Goal: Information Seeking & Learning: Check status

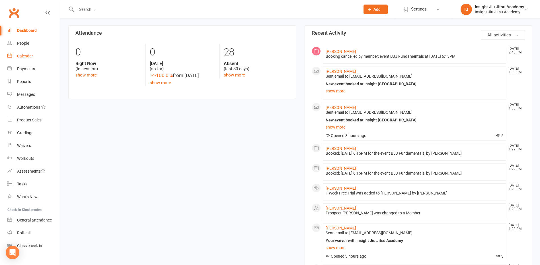
scroll to position [142, 0]
click at [16, 58] on link "Calendar" at bounding box center [33, 56] width 53 height 13
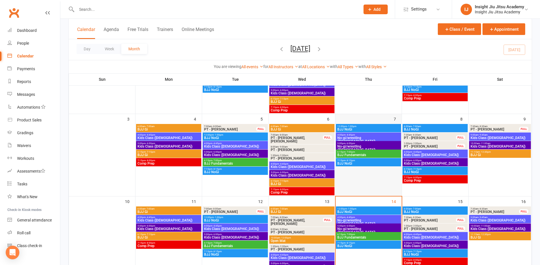
scroll to position [114, 0]
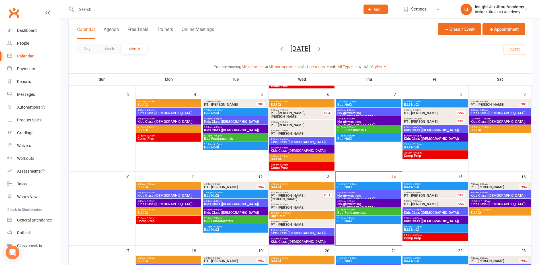
click at [416, 220] on span "Kids Class ([DEMOGRAPHIC_DATA])" at bounding box center [434, 221] width 63 height 3
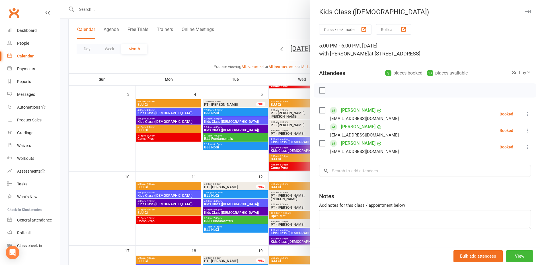
click at [255, 24] on div at bounding box center [299, 132] width 479 height 265
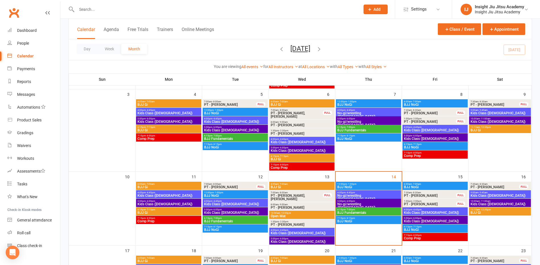
click at [414, 212] on span "Kids Class ([DEMOGRAPHIC_DATA])" at bounding box center [434, 212] width 63 height 3
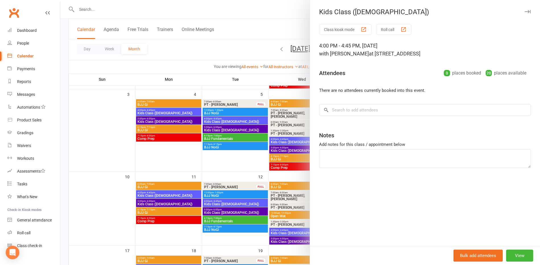
click at [276, 30] on div at bounding box center [299, 132] width 479 height 265
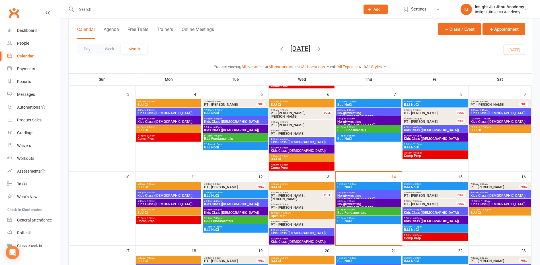
click at [480, 202] on span "Kids Class ([DEMOGRAPHIC_DATA])" at bounding box center [499, 203] width 59 height 3
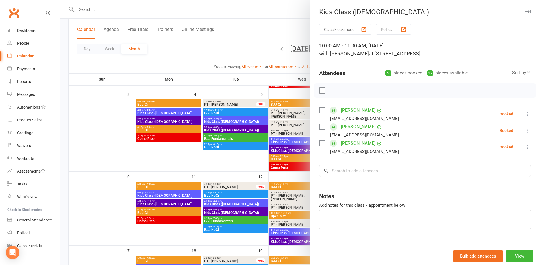
click at [261, 26] on div at bounding box center [299, 132] width 479 height 265
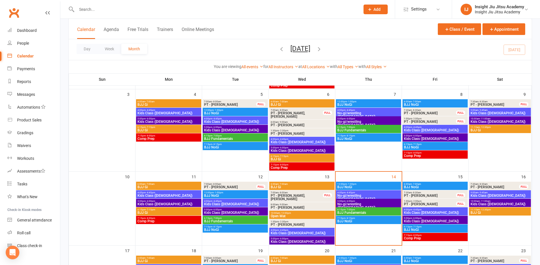
click at [417, 221] on span "Kids Class ([DEMOGRAPHIC_DATA])" at bounding box center [434, 221] width 63 height 3
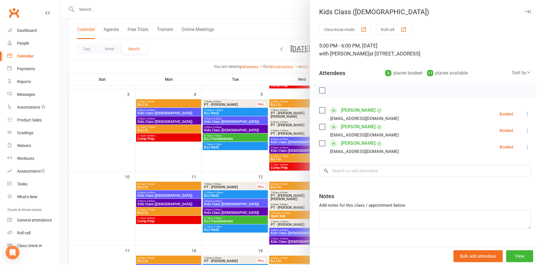
click at [265, 24] on div at bounding box center [299, 132] width 479 height 265
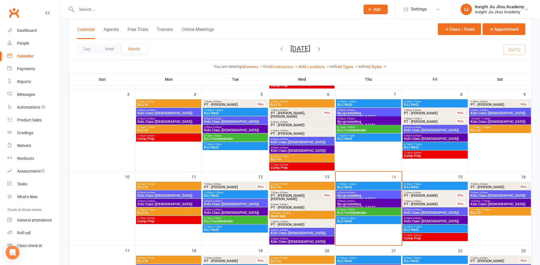
click at [487, 195] on span "Kids Class ([DEMOGRAPHIC_DATA])" at bounding box center [499, 195] width 59 height 3
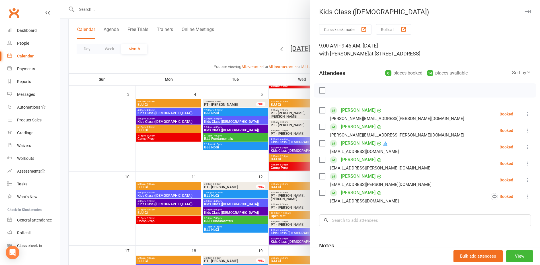
click at [266, 38] on div at bounding box center [299, 132] width 479 height 265
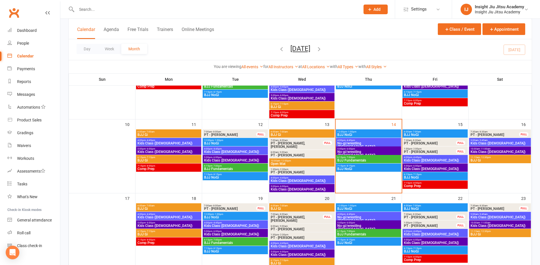
scroll to position [171, 0]
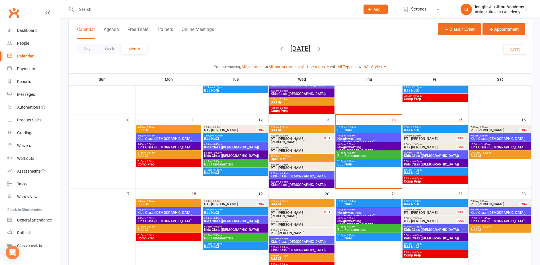
click at [170, 212] on span "Kids Class ([DEMOGRAPHIC_DATA])" at bounding box center [168, 212] width 63 height 3
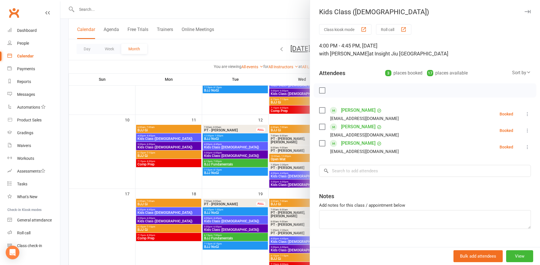
click at [213, 112] on div at bounding box center [299, 132] width 479 height 265
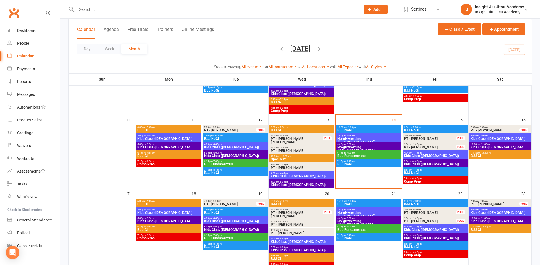
click at [170, 221] on span "Kids Class ([DEMOGRAPHIC_DATA])" at bounding box center [168, 221] width 63 height 3
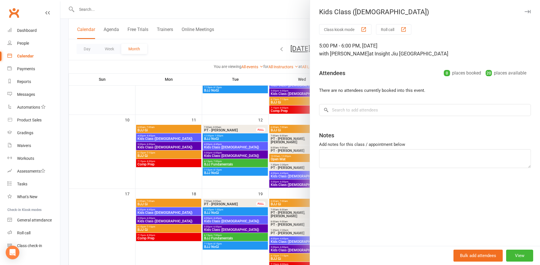
click at [252, 110] on div at bounding box center [299, 132] width 479 height 265
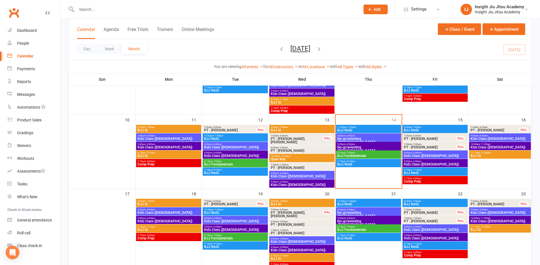
click at [233, 229] on span "Kids Class ([DEMOGRAPHIC_DATA])" at bounding box center [235, 229] width 63 height 3
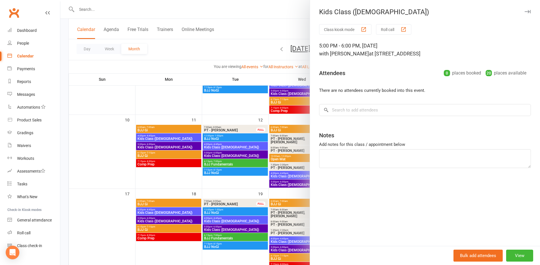
click at [245, 115] on div at bounding box center [299, 132] width 479 height 265
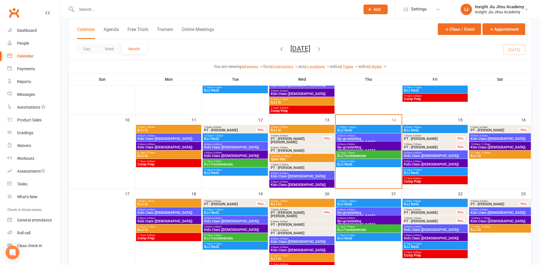
click at [301, 251] on span "Kids Class ([DEMOGRAPHIC_DATA])" at bounding box center [301, 250] width 63 height 3
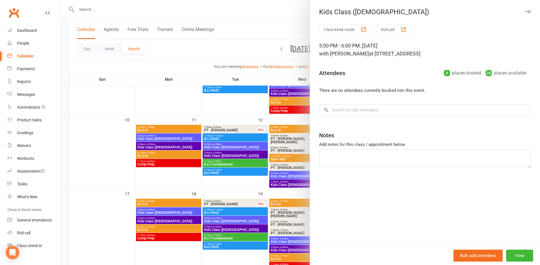
click at [250, 115] on div at bounding box center [299, 132] width 479 height 265
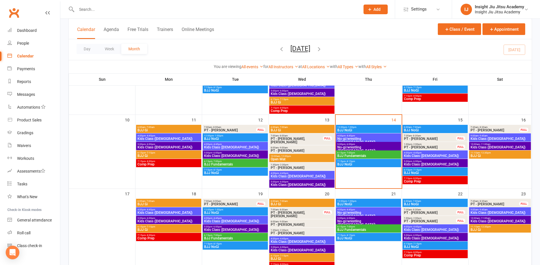
click at [366, 220] on span "No-gi/wrestling ([DEMOGRAPHIC_DATA])" at bounding box center [368, 223] width 63 height 7
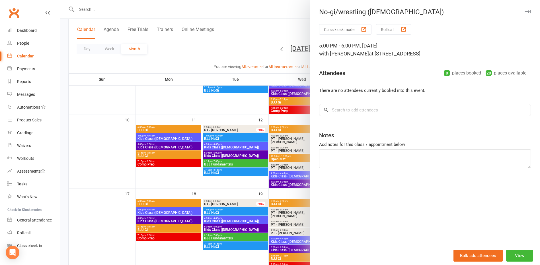
click at [246, 111] on div at bounding box center [299, 132] width 479 height 265
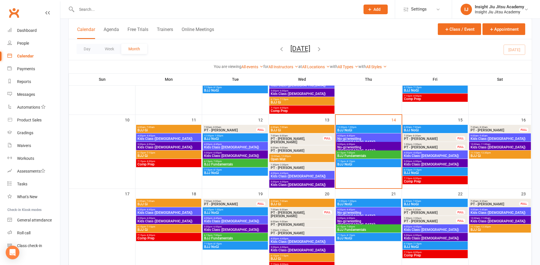
click at [415, 237] on span "Kids Class ([DEMOGRAPHIC_DATA])" at bounding box center [434, 238] width 63 height 3
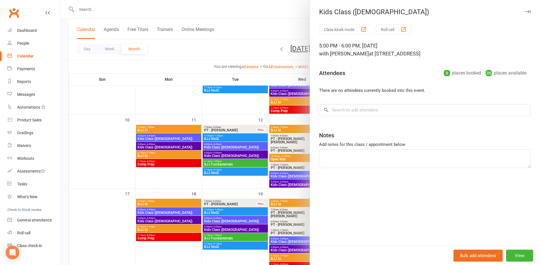
click at [252, 110] on div at bounding box center [299, 132] width 479 height 265
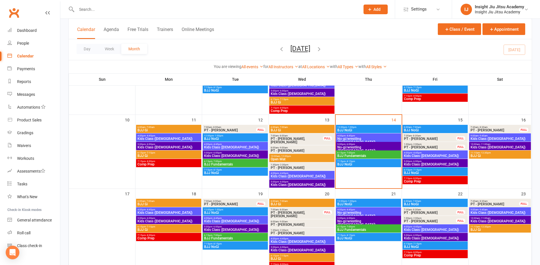
click at [493, 222] on span "Kids Class ([DEMOGRAPHIC_DATA])" at bounding box center [499, 221] width 59 height 3
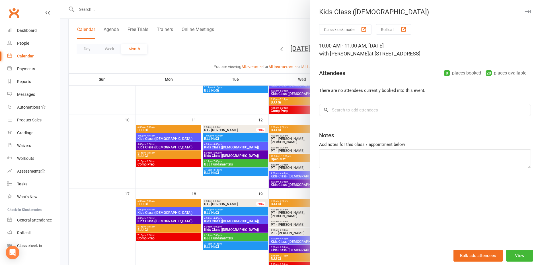
click at [245, 109] on div at bounding box center [299, 132] width 479 height 265
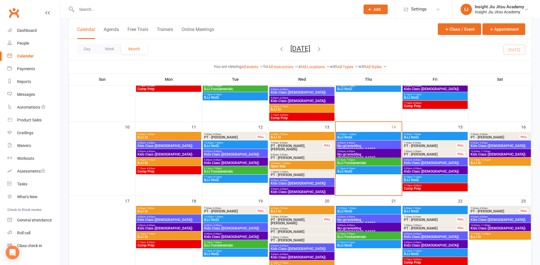
scroll to position [114, 0]
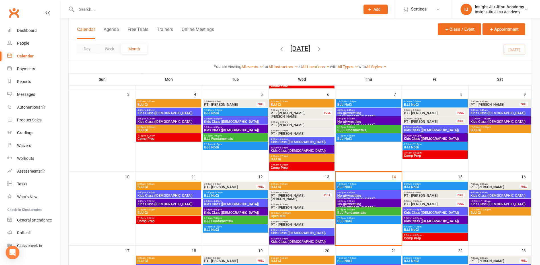
click at [371, 121] on span "No-gi/wrestling ([DEMOGRAPHIC_DATA])" at bounding box center [368, 123] width 63 height 7
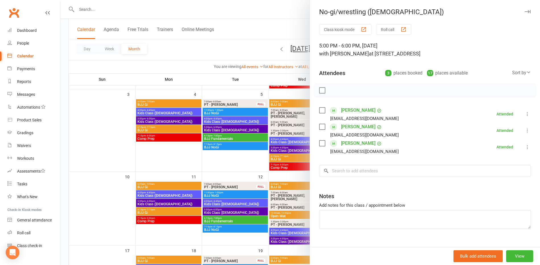
click at [244, 165] on div at bounding box center [299, 132] width 479 height 265
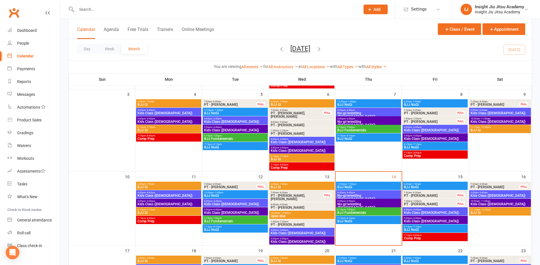
click at [225, 128] on span "5:00pm - 6:00pm" at bounding box center [235, 127] width 63 height 3
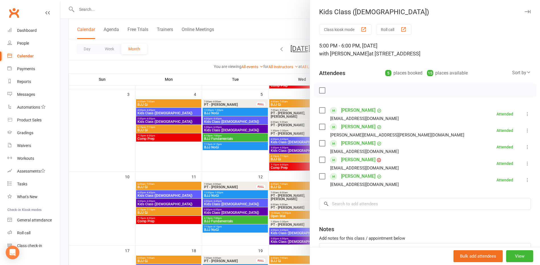
click at [230, 168] on div at bounding box center [299, 132] width 479 height 265
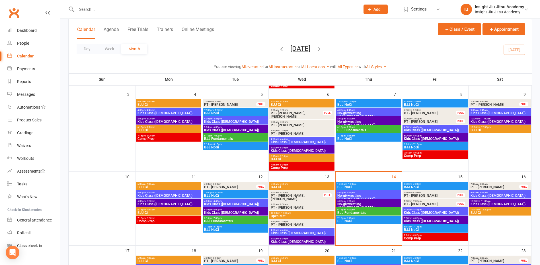
click at [180, 123] on span "Kids Class ([DEMOGRAPHIC_DATA])" at bounding box center [168, 121] width 63 height 3
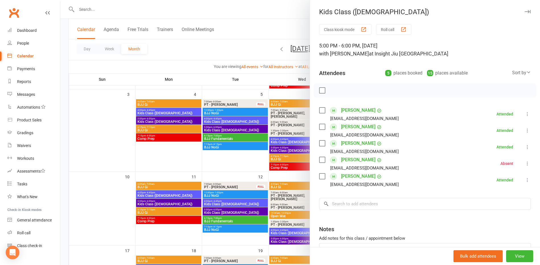
click at [167, 162] on div at bounding box center [299, 132] width 479 height 265
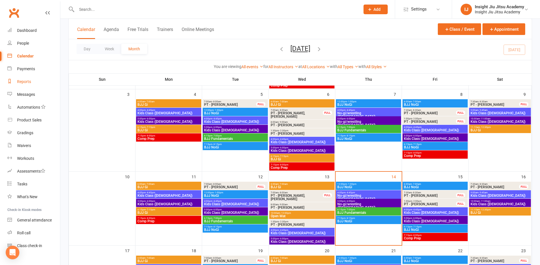
click at [21, 84] on link "Reports" at bounding box center [33, 81] width 53 height 13
select select "25"
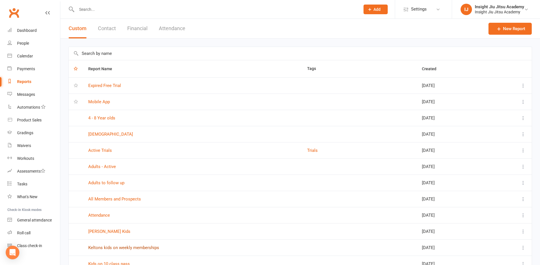
click at [105, 246] on link "Keltons kids on weekly memberships" at bounding box center [123, 247] width 71 height 5
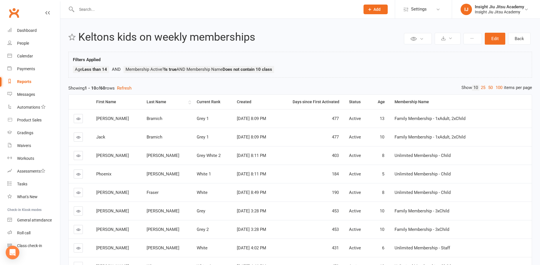
click at [148, 105] on th "Last Name" at bounding box center [166, 102] width 50 height 15
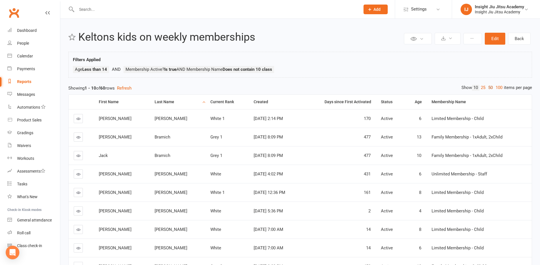
click at [487, 88] on link "50" at bounding box center [489, 88] width 7 height 6
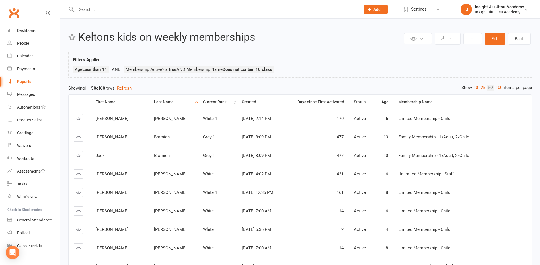
click at [212, 104] on div "Current Rank" at bounding box center [217, 102] width 29 height 4
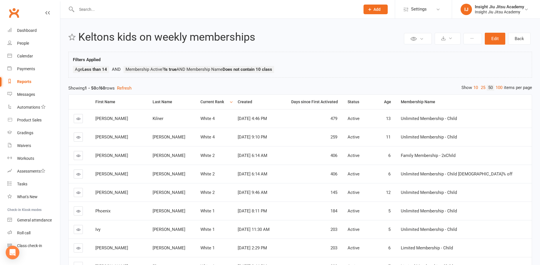
click at [213, 105] on th "Current Rank" at bounding box center [213, 102] width 37 height 15
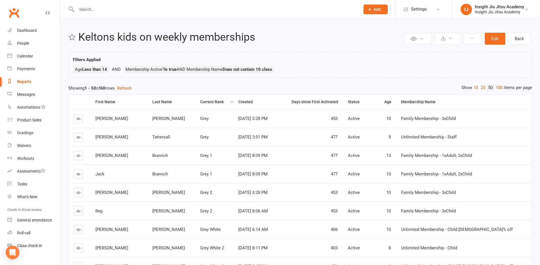
click at [217, 105] on th "Current Rank" at bounding box center [214, 102] width 38 height 15
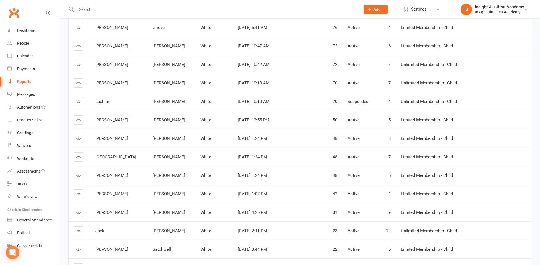
scroll to position [814, 0]
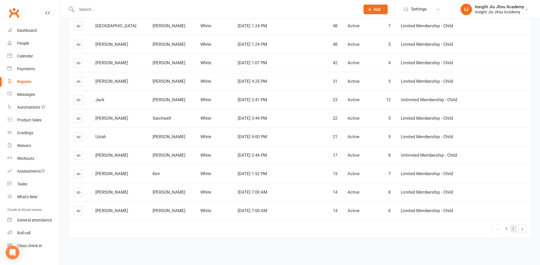
click at [511, 230] on link "2" at bounding box center [512, 229] width 7 height 8
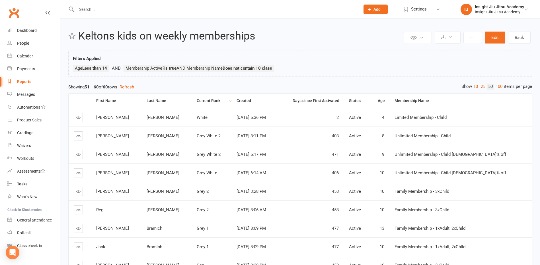
scroll to position [0, 0]
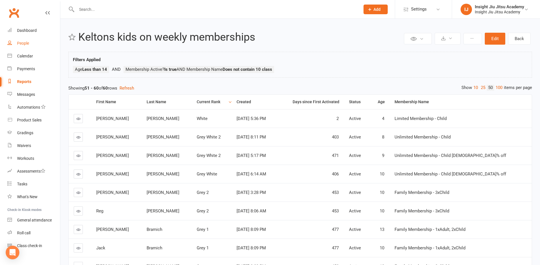
click at [18, 44] on div "People" at bounding box center [23, 43] width 12 height 5
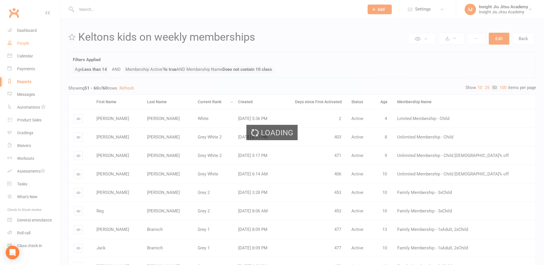
select select "100"
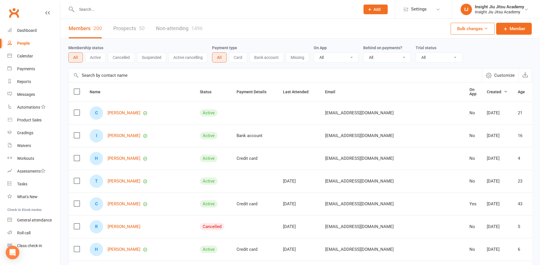
click at [98, 58] on button "Active" at bounding box center [95, 57] width 20 height 10
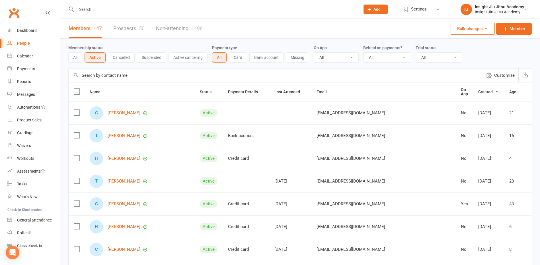
click at [117, 61] on button "Cancelled" at bounding box center [121, 57] width 27 height 10
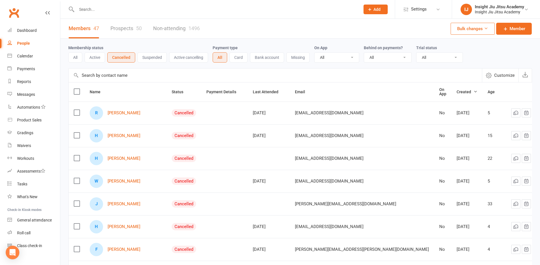
click at [95, 7] on input "text" at bounding box center [215, 9] width 281 height 8
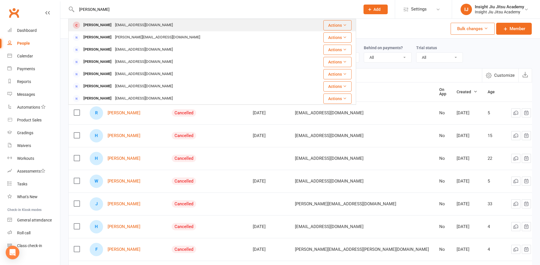
type input "[PERSON_NAME]"
click at [101, 27] on div "[PERSON_NAME]" at bounding box center [98, 25] width 32 height 8
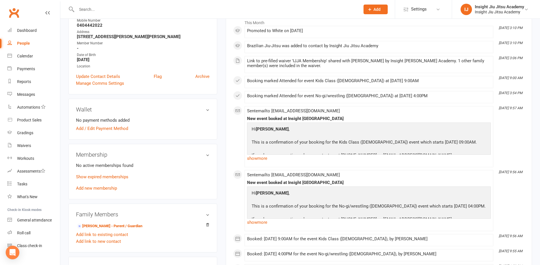
scroll to position [114, 0]
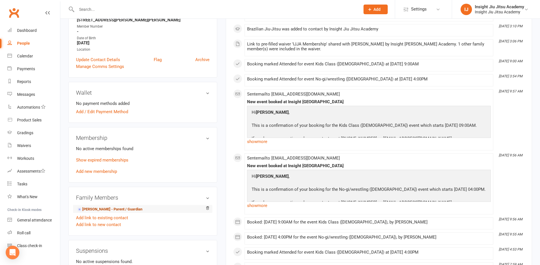
click at [100, 210] on link "[PERSON_NAME] - Parent / Guardian" at bounding box center [109, 209] width 65 height 6
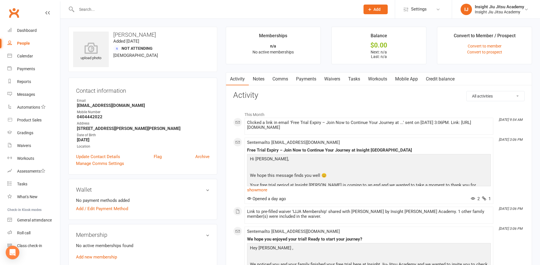
click at [330, 78] on link "Waivers" at bounding box center [332, 79] width 24 height 13
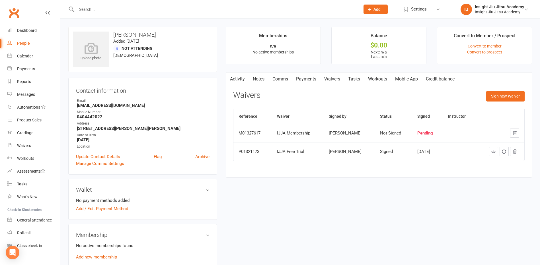
click at [233, 82] on link "Activity" at bounding box center [237, 79] width 23 height 13
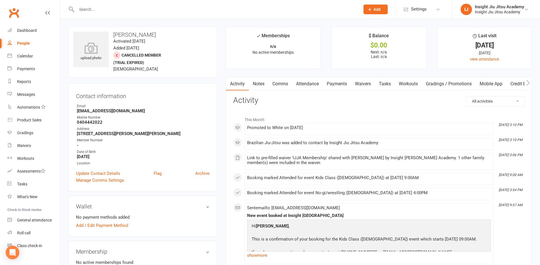
click at [306, 83] on link "Attendance" at bounding box center [307, 83] width 31 height 13
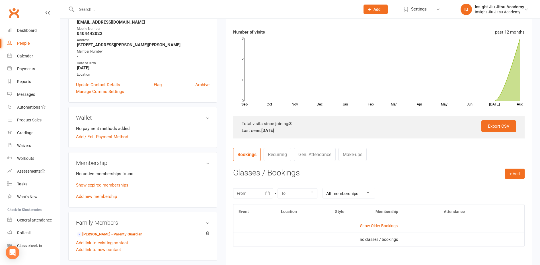
scroll to position [171, 0]
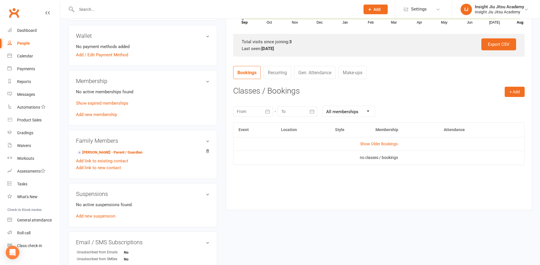
click at [21, 43] on div "People" at bounding box center [23, 43] width 13 height 5
select select "100"
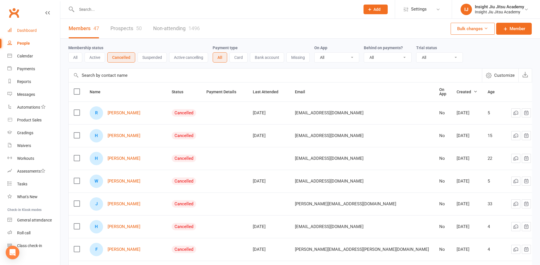
click at [26, 33] on link "Dashboard" at bounding box center [33, 30] width 53 height 13
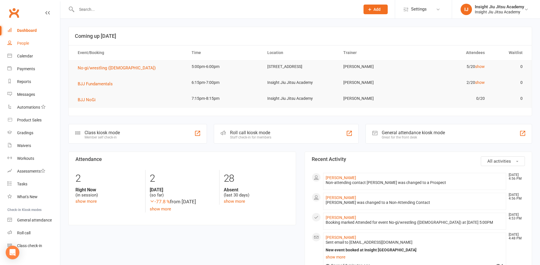
click at [20, 45] on div "People" at bounding box center [23, 43] width 12 height 5
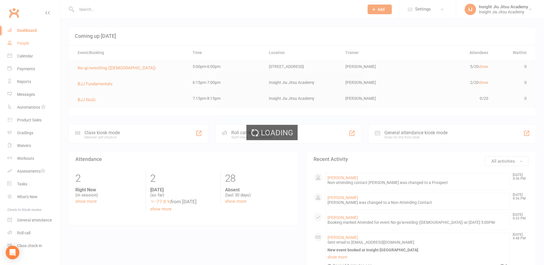
select select "100"
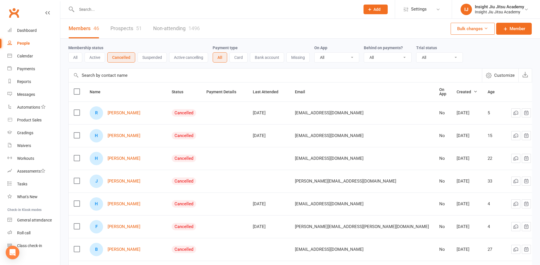
click at [79, 61] on button "All" at bounding box center [75, 57] width 14 height 10
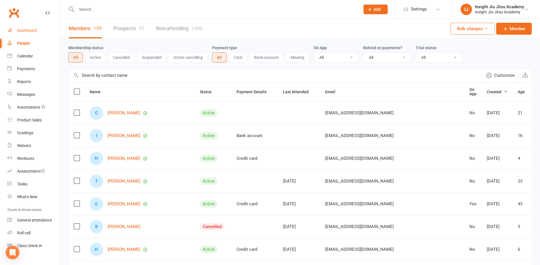
click at [25, 33] on div "Dashboard" at bounding box center [27, 30] width 20 height 5
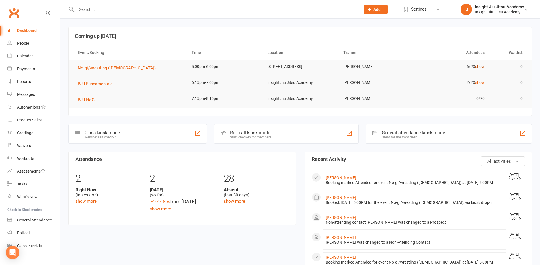
click at [480, 67] on link "show" at bounding box center [480, 66] width 10 height 5
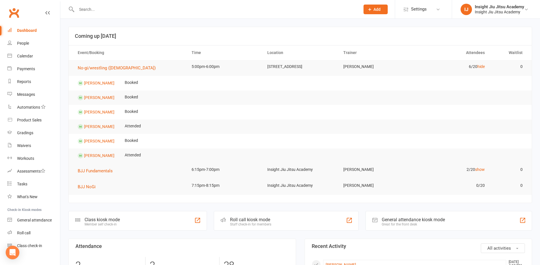
click at [98, 6] on input "text" at bounding box center [215, 9] width 281 height 8
click at [20, 43] on div "People" at bounding box center [23, 43] width 12 height 5
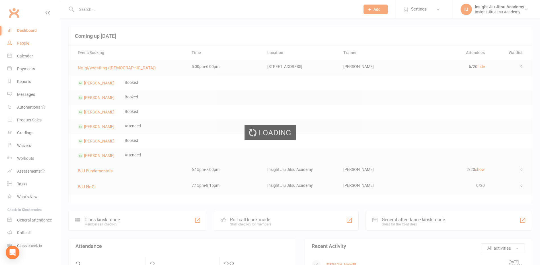
select select "100"
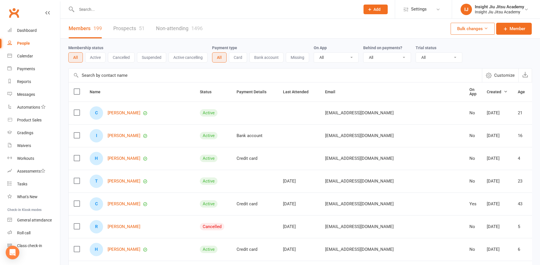
click at [173, 30] on link "Non-attending 1496" at bounding box center [179, 29] width 47 height 20
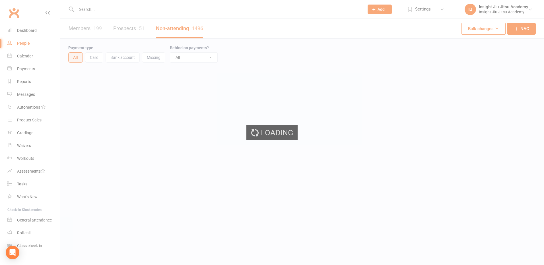
select select "100"
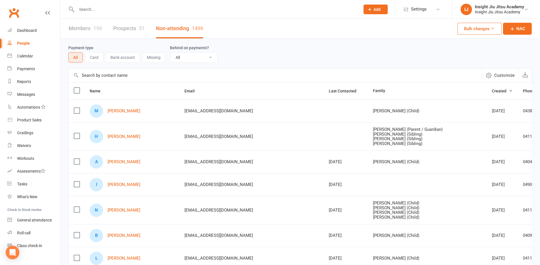
click at [367, 90] on th "Family" at bounding box center [426, 90] width 119 height 17
click at [499, 73] on span "Customize" at bounding box center [504, 75] width 20 height 7
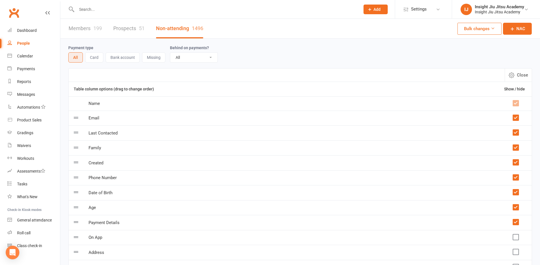
click at [72, 23] on link "Members 199" at bounding box center [85, 29] width 33 height 20
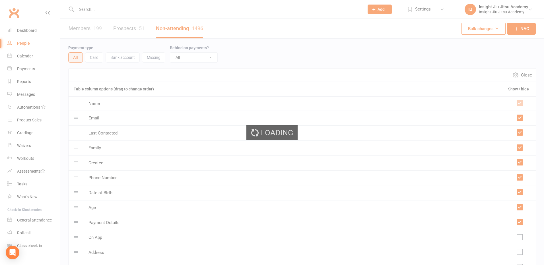
select select "100"
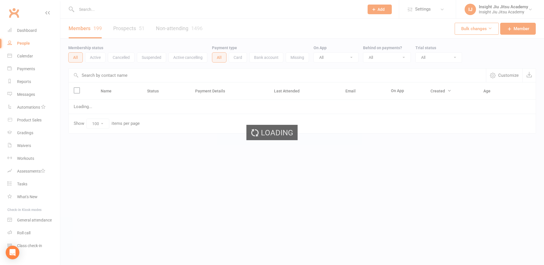
drag, startPoint x: 30, startPoint y: 30, endPoint x: 35, endPoint y: 30, distance: 4.3
click at [32, 30] on div "Loading" at bounding box center [272, 132] width 544 height 265
click at [35, 30] on div "Dashboard" at bounding box center [27, 30] width 20 height 5
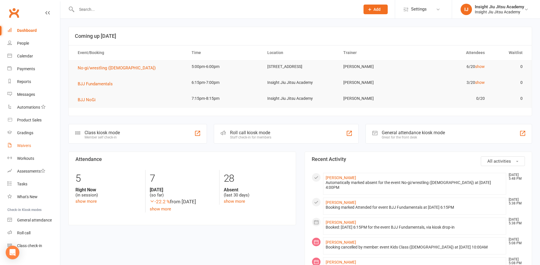
click at [21, 149] on link "Waivers" at bounding box center [33, 145] width 53 height 13
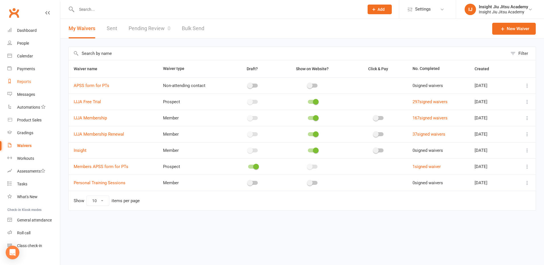
click at [24, 82] on div "Reports" at bounding box center [24, 81] width 14 height 5
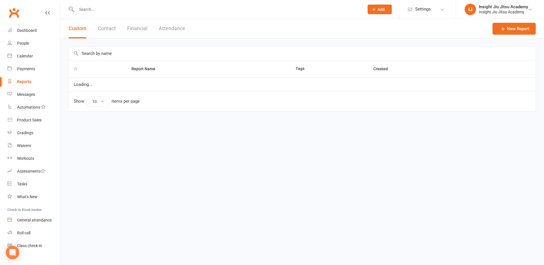
select select "25"
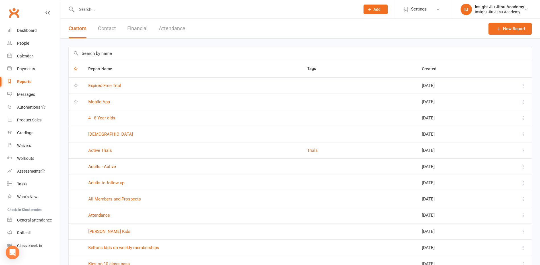
click at [104, 164] on link "Adults - Active" at bounding box center [102, 166] width 28 height 5
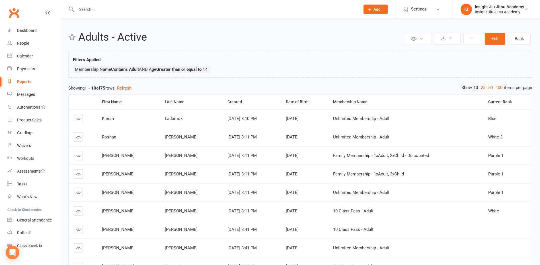
select select "25"
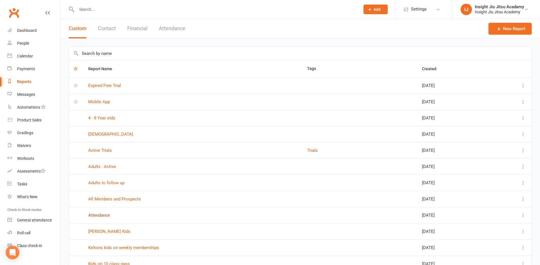
click at [107, 215] on link "Attendance" at bounding box center [99, 215] width 22 height 5
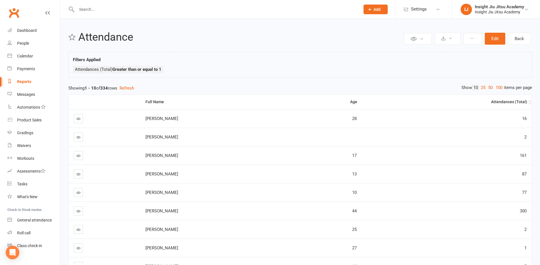
click at [509, 102] on div "Attendances (Total)" at bounding box center [447, 102] width 160 height 4
click at [516, 103] on div "Attendances (Total)" at bounding box center [447, 102] width 160 height 4
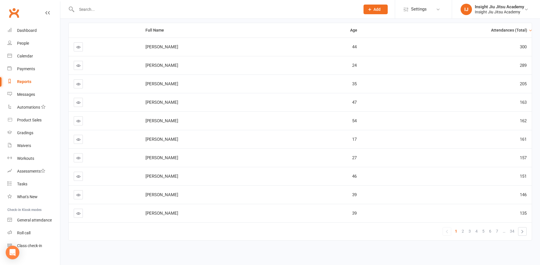
scroll to position [78, 0]
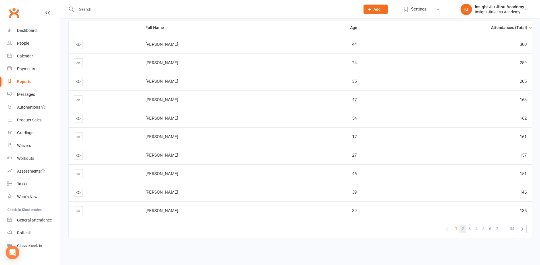
click at [462, 227] on span "2" at bounding box center [462, 229] width 2 height 8
click at [457, 225] on span "1" at bounding box center [455, 229] width 2 height 8
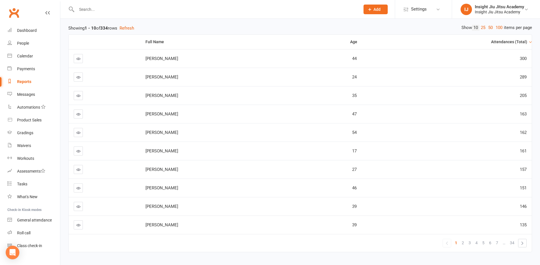
scroll to position [0, 0]
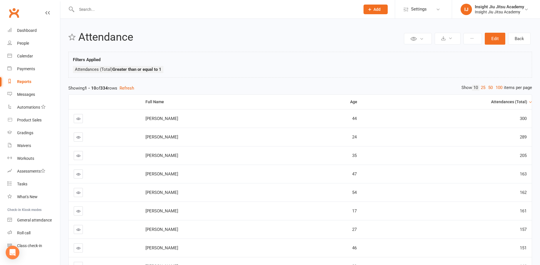
click at [366, 106] on th "Attendances (Total)" at bounding box center [446, 102] width 170 height 15
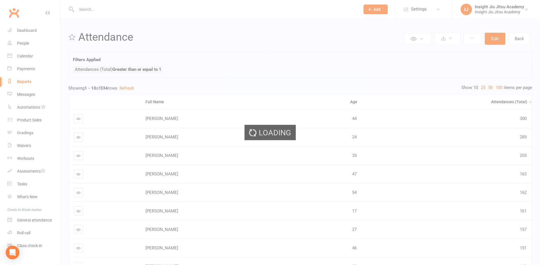
click at [361, 98] on div "Loading" at bounding box center [270, 132] width 540 height 265
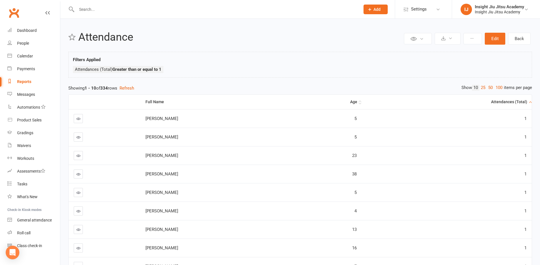
click at [357, 101] on div "Age" at bounding box center [331, 102] width 53 height 4
click at [357, 102] on div "Age" at bounding box center [331, 102] width 53 height 4
click at [357, 100] on div "Age" at bounding box center [331, 102] width 53 height 4
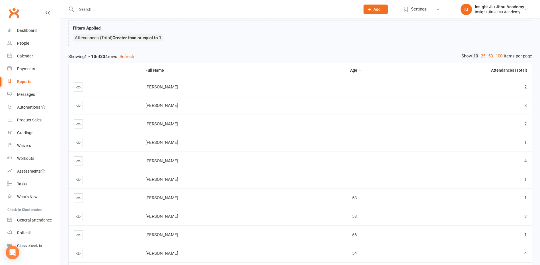
scroll to position [74, 0]
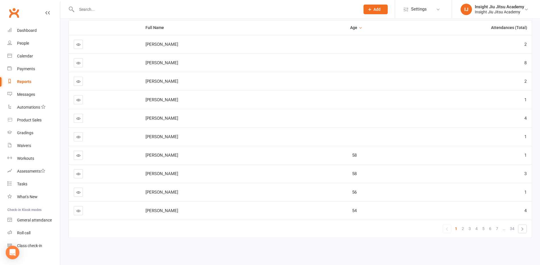
click at [463, 230] on span "2" at bounding box center [462, 229] width 2 height 8
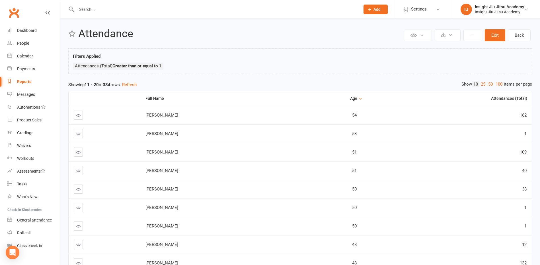
scroll to position [0, 0]
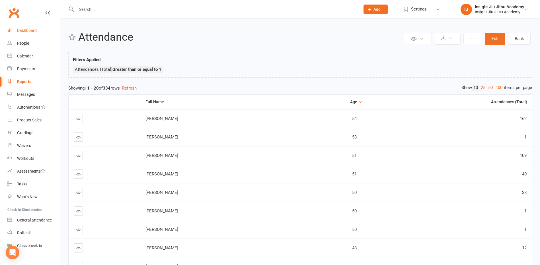
click at [27, 27] on link "Dashboard" at bounding box center [33, 30] width 53 height 13
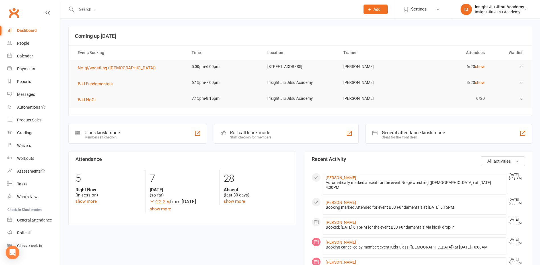
click at [24, 28] on div "Dashboard" at bounding box center [27, 30] width 20 height 5
click at [31, 84] on link "Reports" at bounding box center [33, 81] width 53 height 13
select select "25"
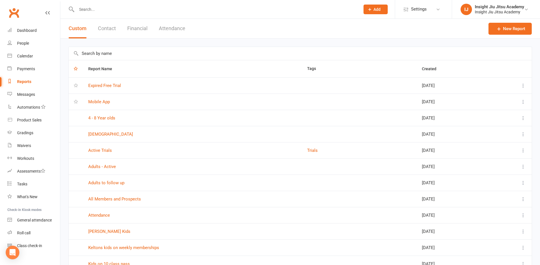
click at [91, 10] on input "text" at bounding box center [215, 9] width 281 height 8
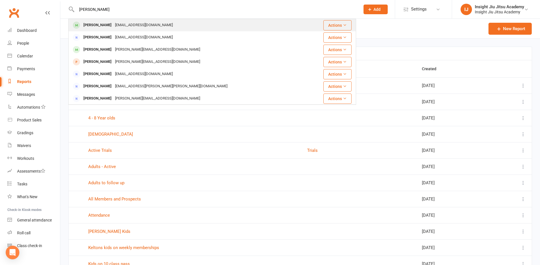
type input "[PERSON_NAME]"
click at [135, 26] on div "[EMAIL_ADDRESS][DOMAIN_NAME]" at bounding box center [143, 25] width 61 height 8
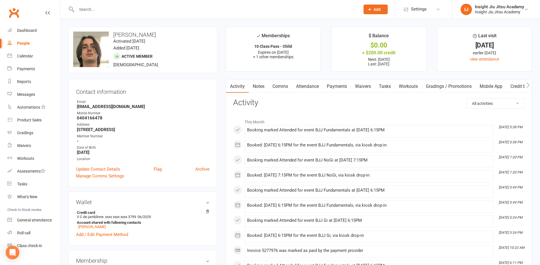
click at [323, 85] on link "Attendance" at bounding box center [307, 86] width 31 height 13
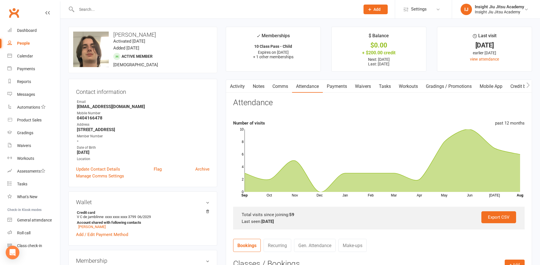
click at [263, 7] on input "text" at bounding box center [215, 9] width 281 height 8
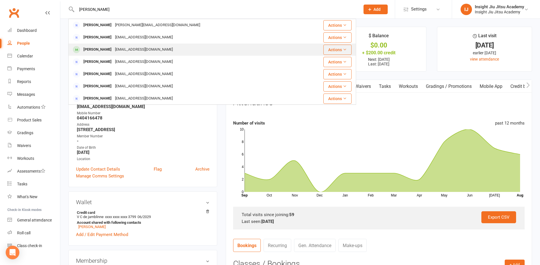
type input "[PERSON_NAME]"
click at [116, 52] on div "[EMAIL_ADDRESS][DOMAIN_NAME]" at bounding box center [143, 50] width 61 height 8
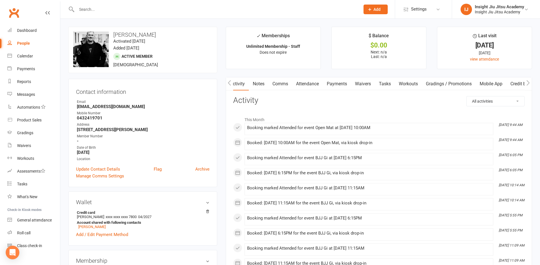
click at [319, 79] on link "Attendance" at bounding box center [307, 83] width 31 height 13
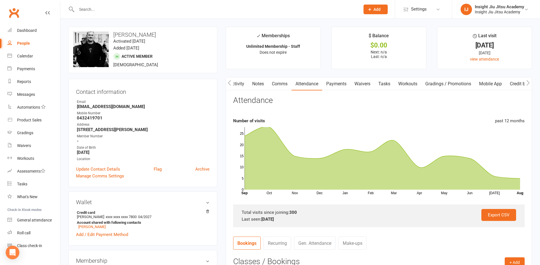
click at [241, 11] on input "text" at bounding box center [215, 9] width 281 height 8
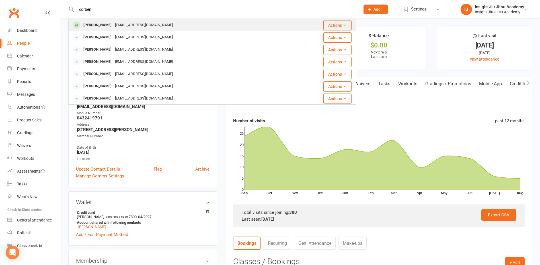
type input "corben"
click at [126, 25] on div "[EMAIL_ADDRESS][DOMAIN_NAME]" at bounding box center [143, 25] width 61 height 8
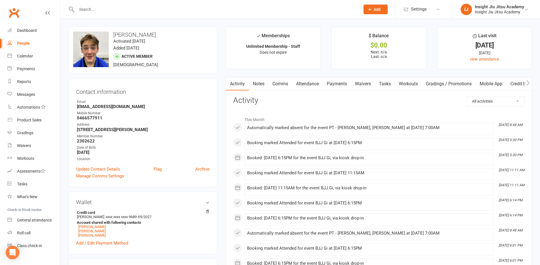
click at [312, 88] on link "Attendance" at bounding box center [307, 83] width 31 height 13
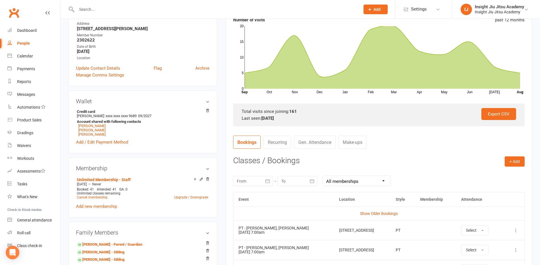
scroll to position [114, 0]
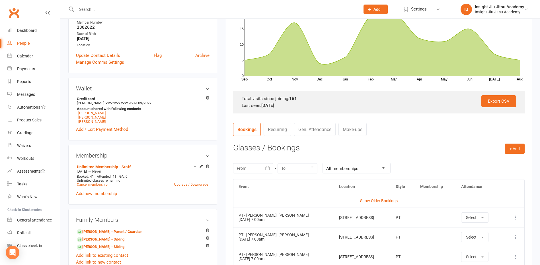
click at [88, 10] on input "text" at bounding box center [215, 9] width 281 height 8
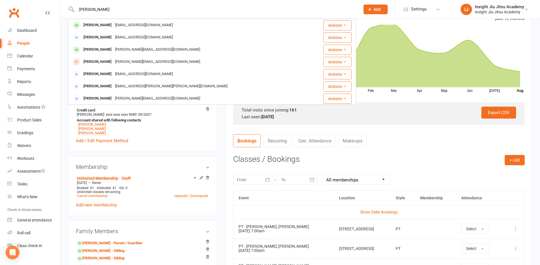
scroll to position [85, 0]
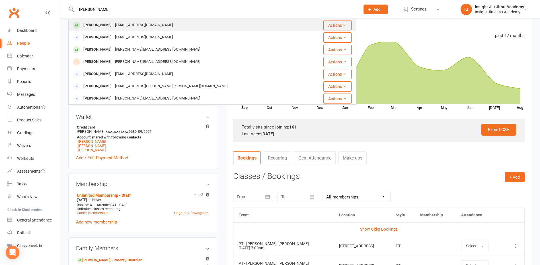
type input "[PERSON_NAME]"
click at [114, 29] on div "[EMAIL_ADDRESS][DOMAIN_NAME]" at bounding box center [143, 25] width 61 height 8
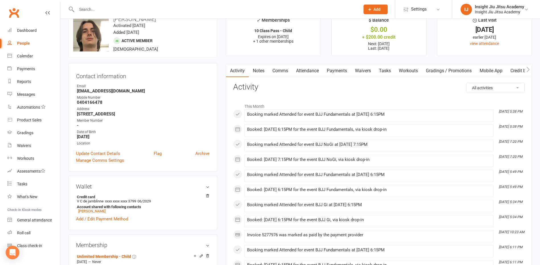
scroll to position [28, 0]
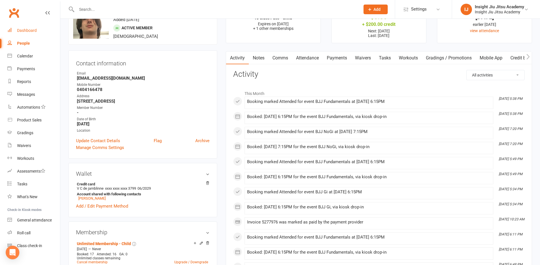
click at [28, 28] on div "Dashboard" at bounding box center [27, 30] width 20 height 5
